Goal: Task Accomplishment & Management: Manage account settings

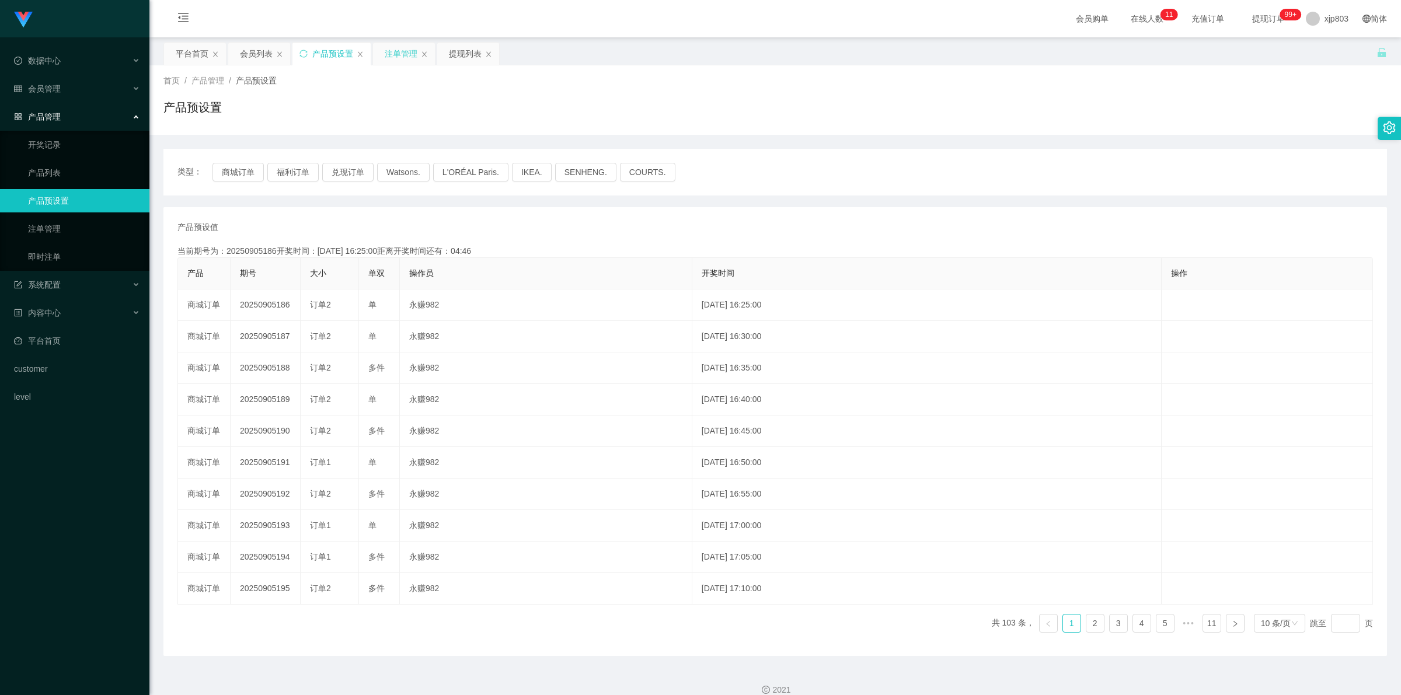
click at [395, 47] on div "注单管理" at bounding box center [401, 54] width 33 height 22
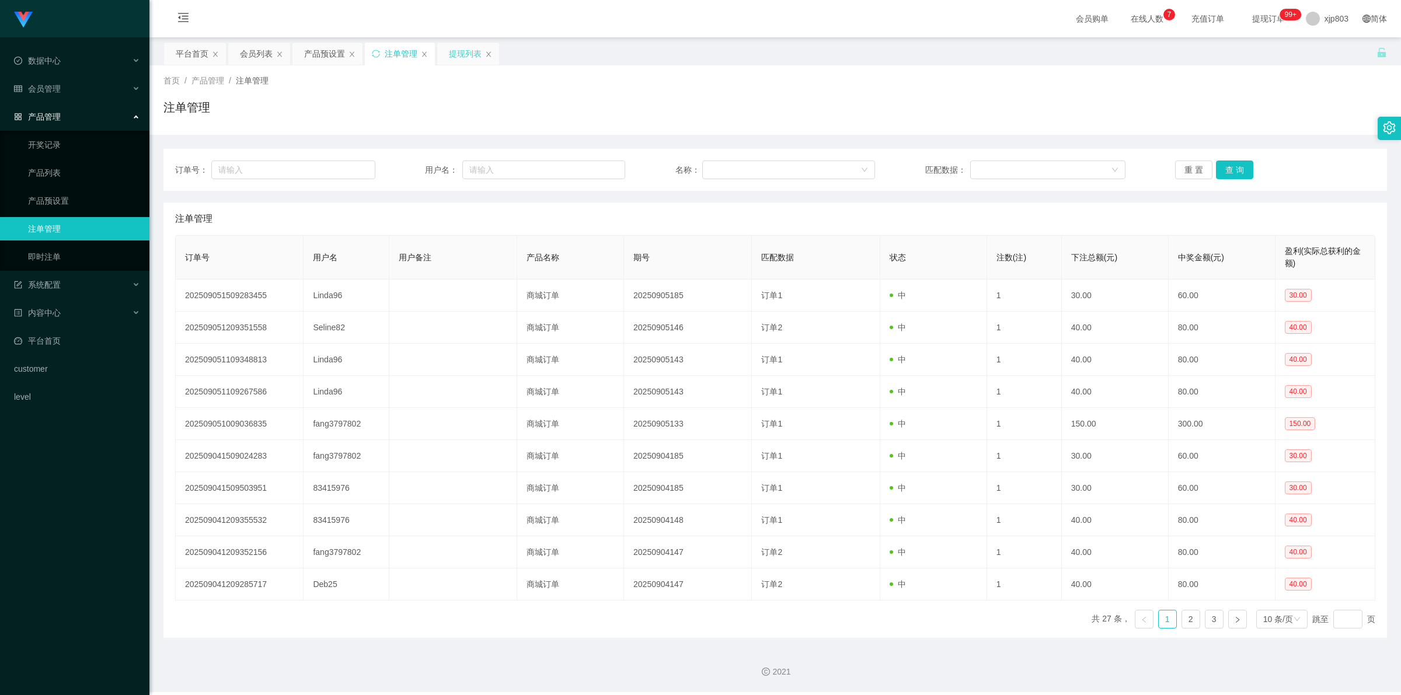
click at [463, 53] on div "提现列表" at bounding box center [465, 54] width 33 height 22
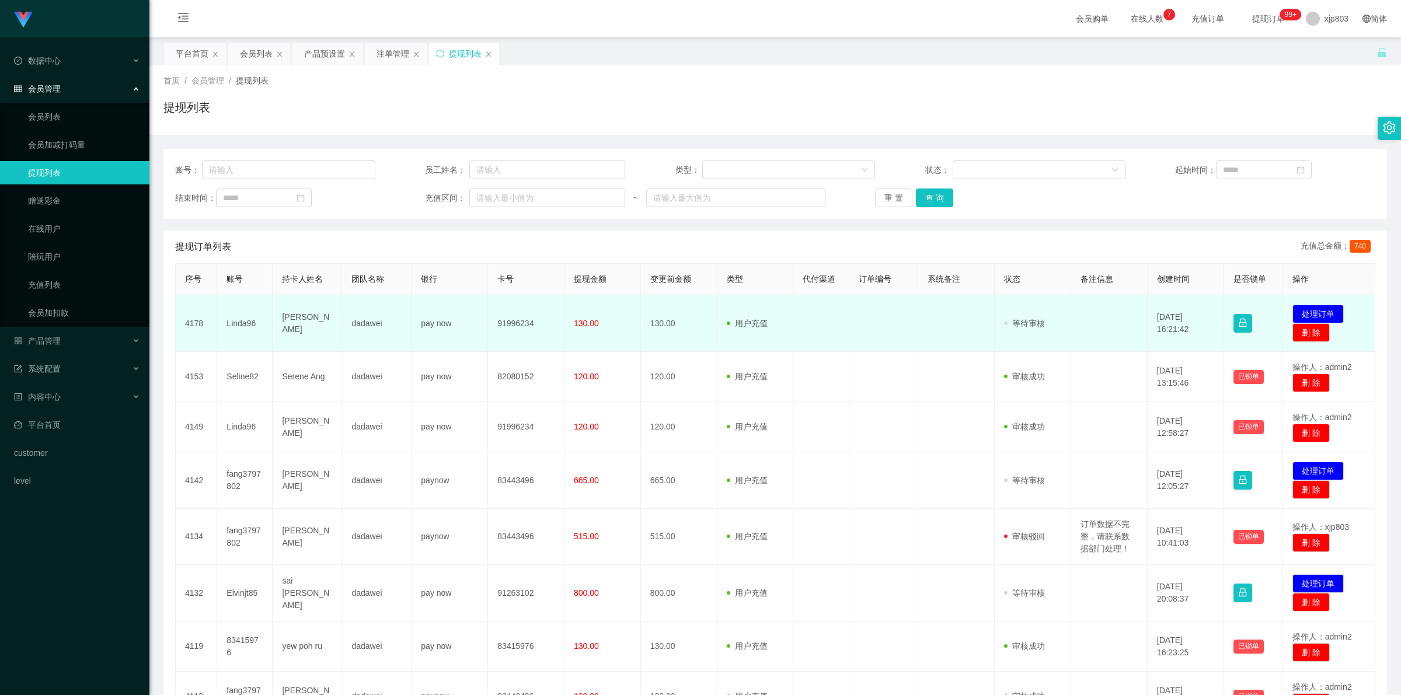
click at [236, 307] on td "Linda96" at bounding box center [244, 323] width 55 height 57
click at [234, 308] on td "Linda96" at bounding box center [244, 323] width 55 height 57
click at [232, 308] on td "Linda96" at bounding box center [244, 323] width 55 height 57
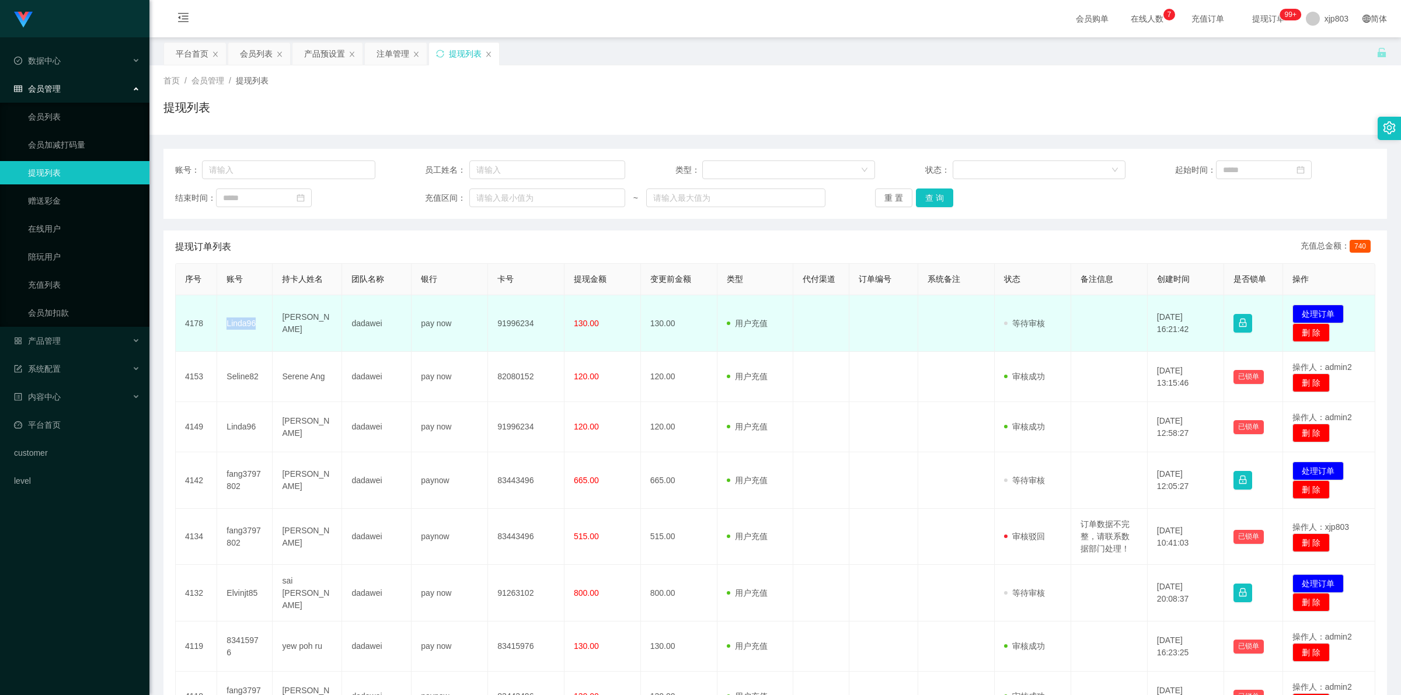
copy td "Linda96"
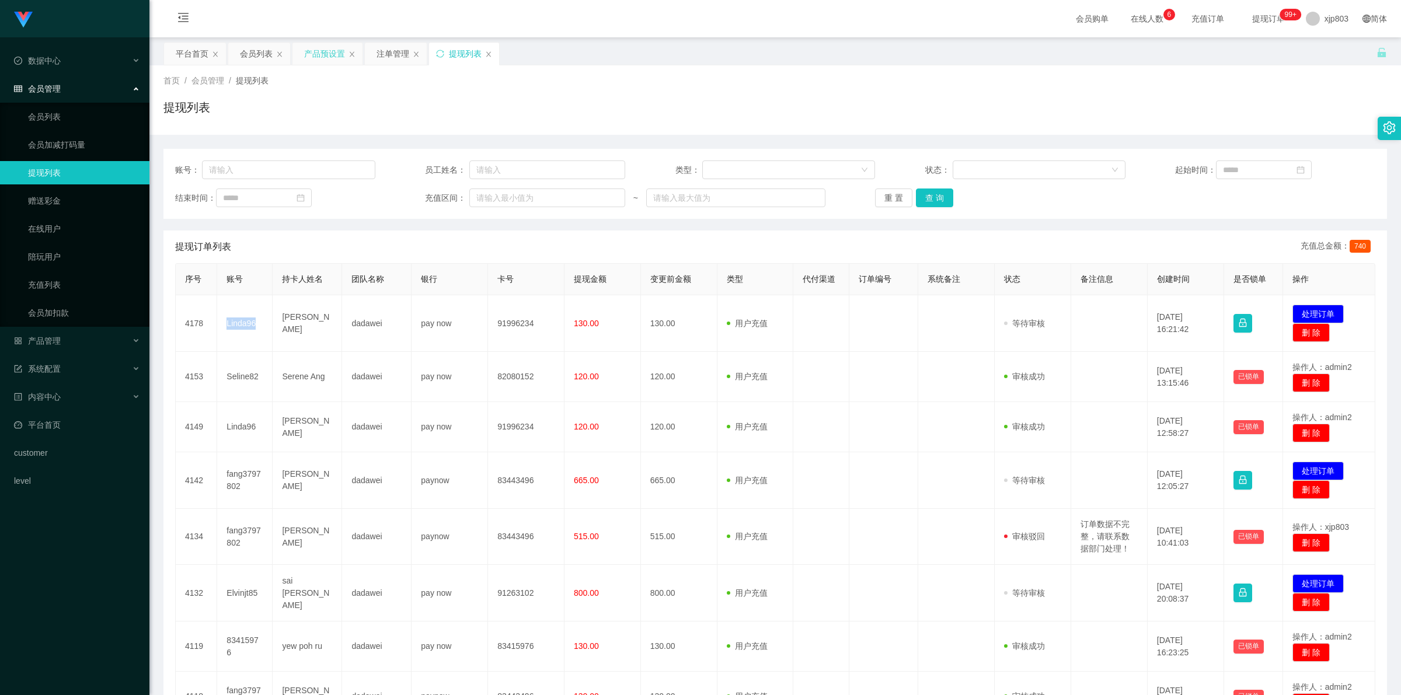
click at [326, 53] on div "产品预设置" at bounding box center [324, 54] width 41 height 22
